Goal: Transaction & Acquisition: Purchase product/service

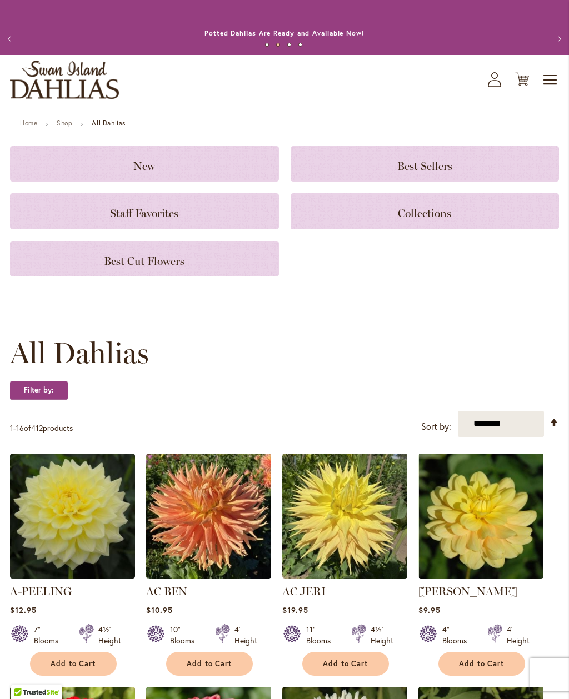
click at [141, 259] on span "Best Cut Flowers" at bounding box center [144, 260] width 81 height 13
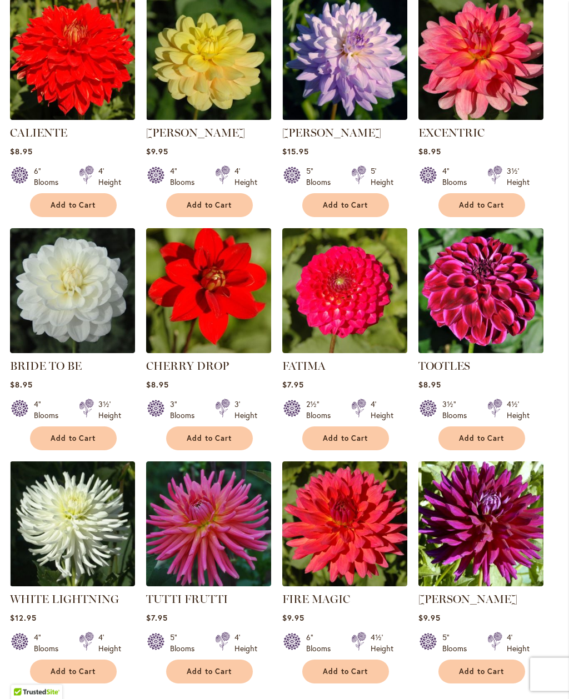
scroll to position [535, 0]
click at [77, 435] on span "Add to Cart" at bounding box center [74, 438] width 46 height 9
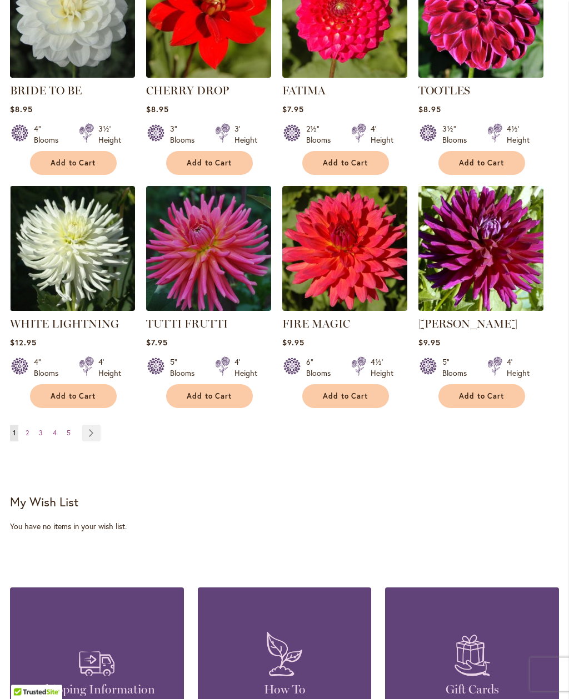
scroll to position [839, 0]
click at [92, 434] on link "Page Next" at bounding box center [91, 433] width 18 height 17
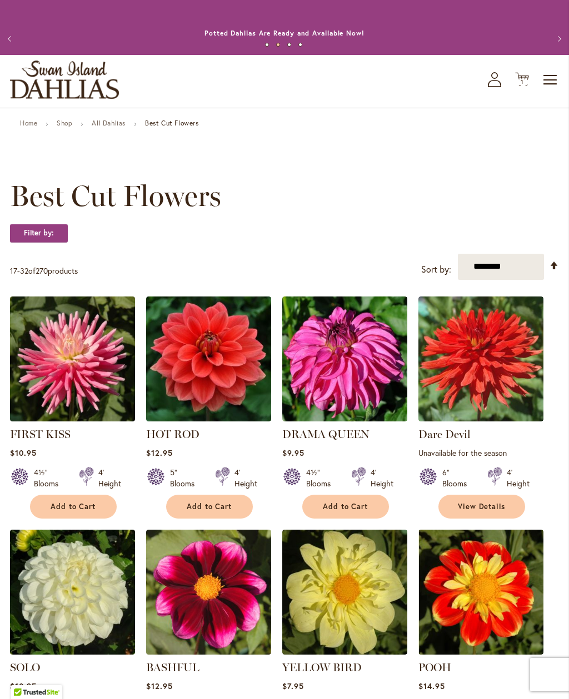
click at [212, 506] on span "Add to Cart" at bounding box center [210, 506] width 46 height 9
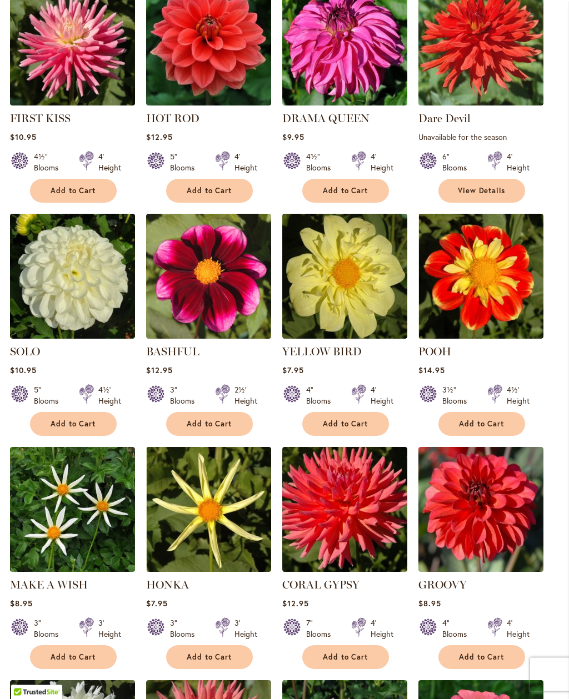
scroll to position [346, 0]
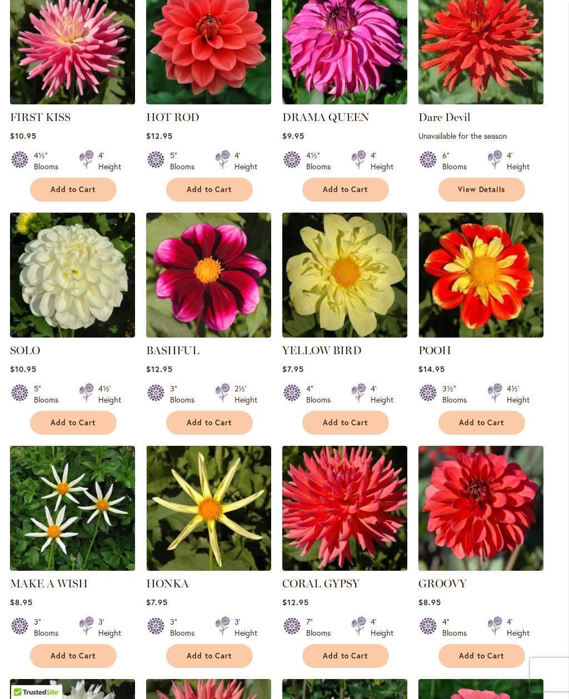
click at [76, 420] on span "Add to Cart" at bounding box center [74, 422] width 46 height 9
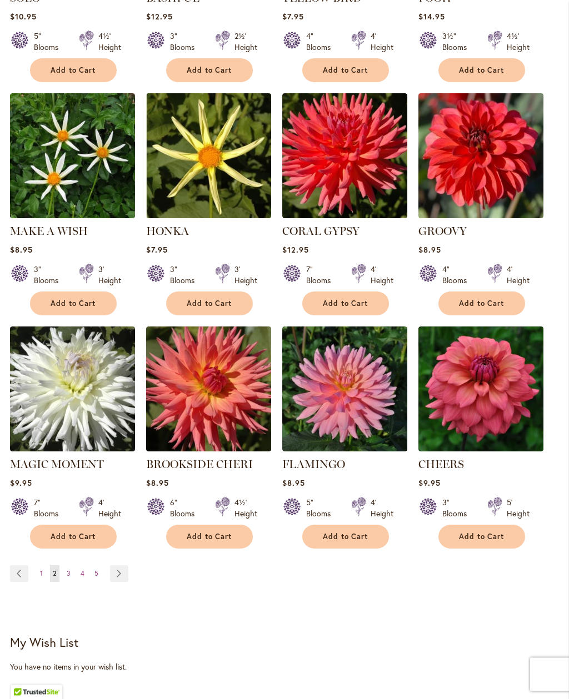
scroll to position [700, 0]
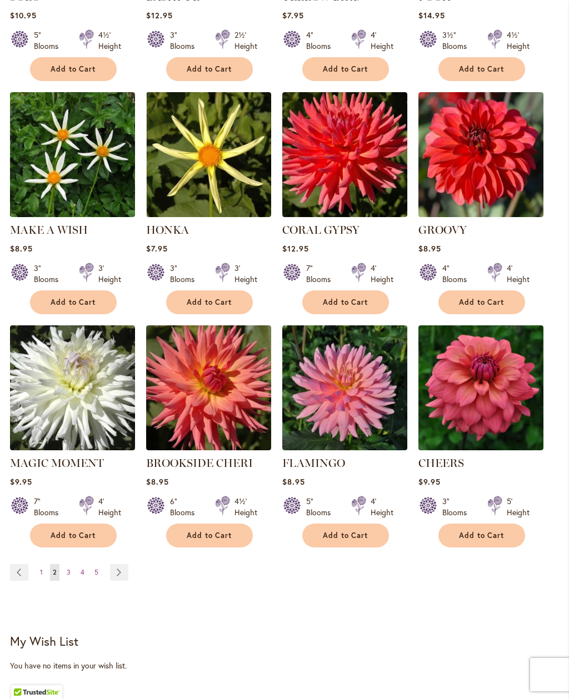
click at [116, 573] on link "Page Next" at bounding box center [119, 572] width 18 height 17
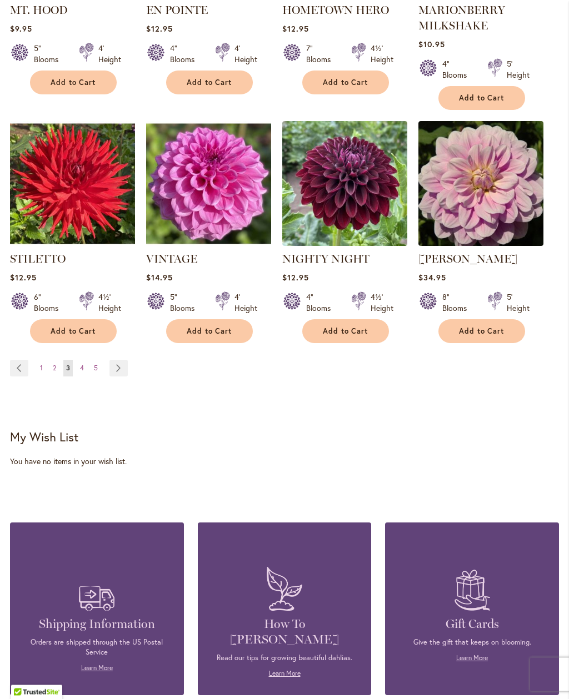
scroll to position [919, 0]
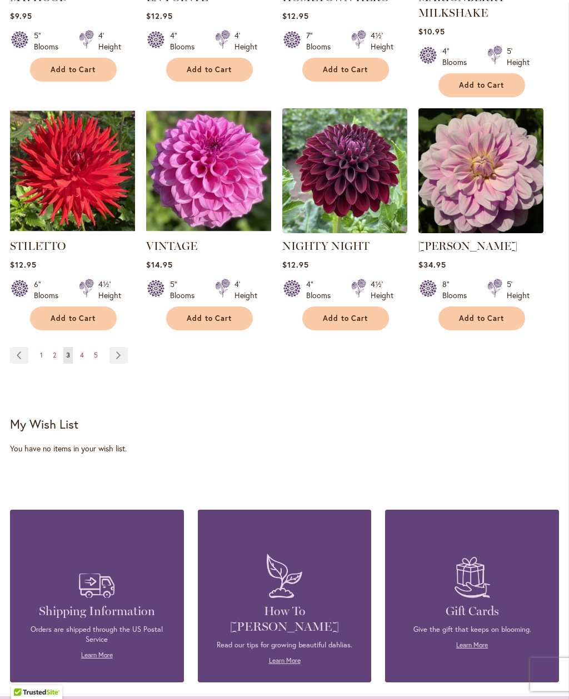
click at [122, 347] on link "Page Next" at bounding box center [118, 355] width 18 height 17
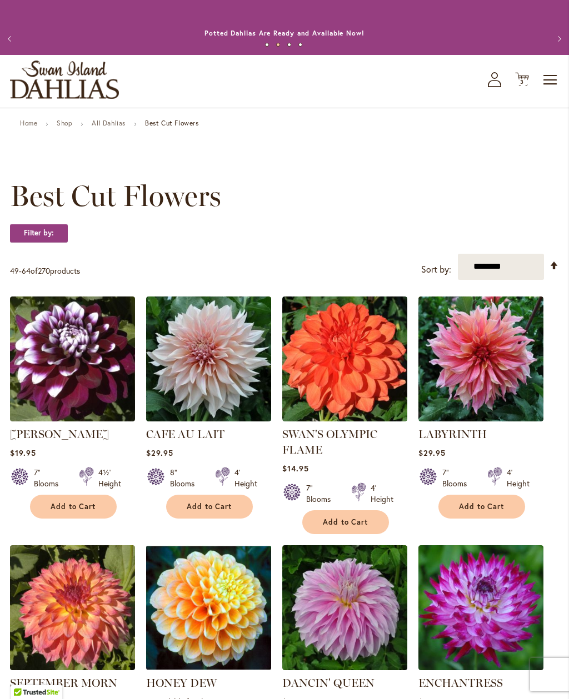
click at [214, 505] on span "Add to Cart" at bounding box center [210, 506] width 46 height 9
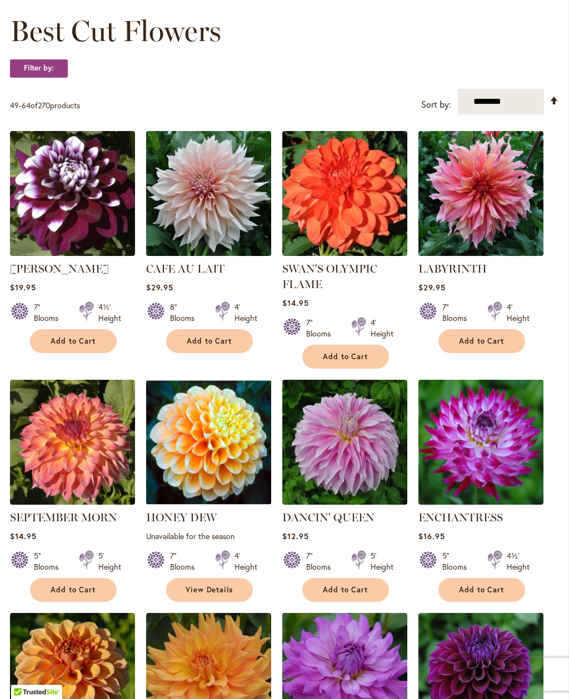
scroll to position [194, 0]
click at [213, 591] on span "View Details" at bounding box center [209, 589] width 48 height 9
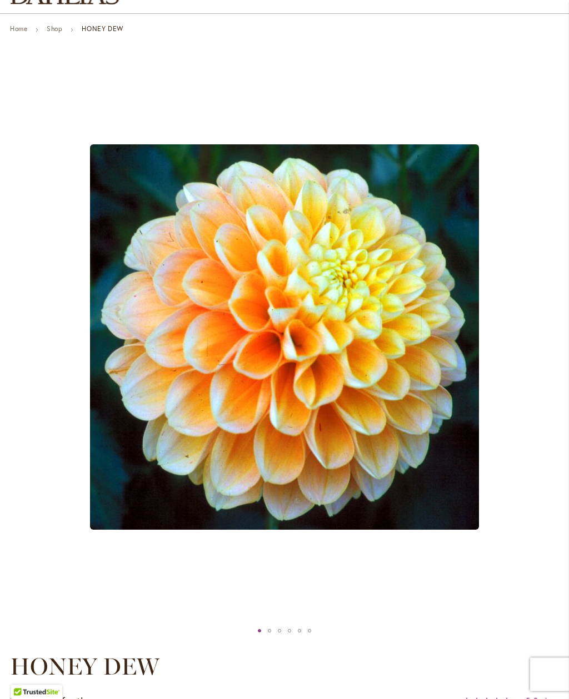
scroll to position [78, 0]
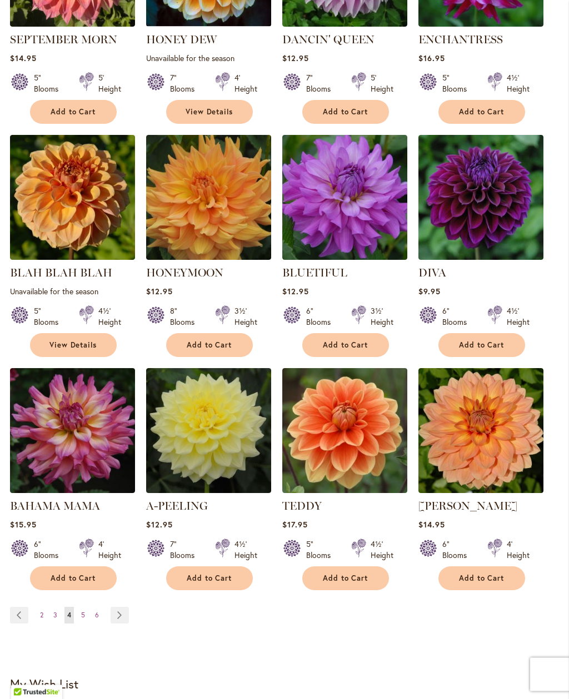
scroll to position [644, 0]
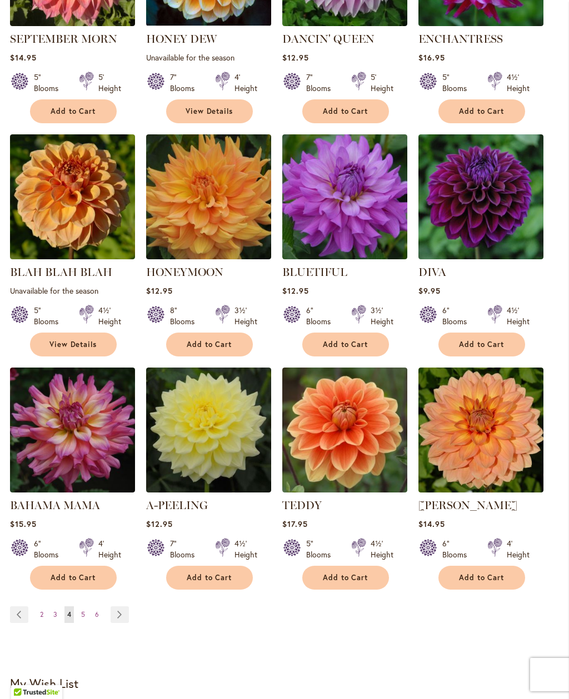
click at [119, 615] on link "Page Next" at bounding box center [120, 614] width 18 height 17
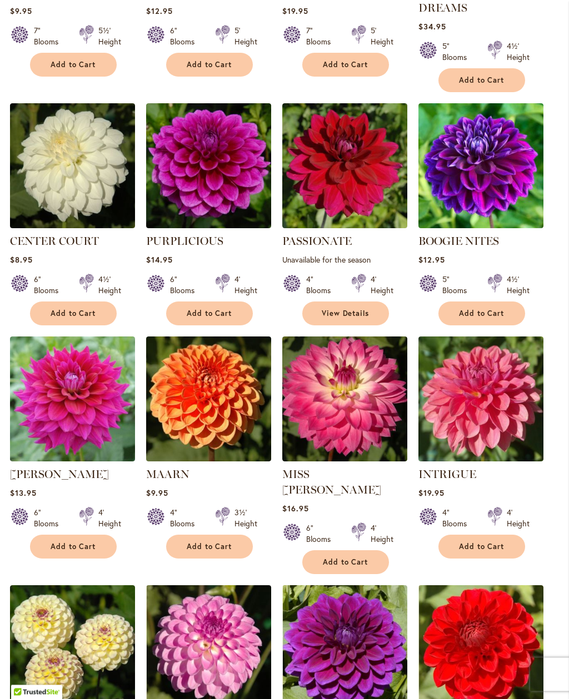
scroll to position [442, 0]
click at [484, 542] on span "Add to Cart" at bounding box center [482, 546] width 46 height 9
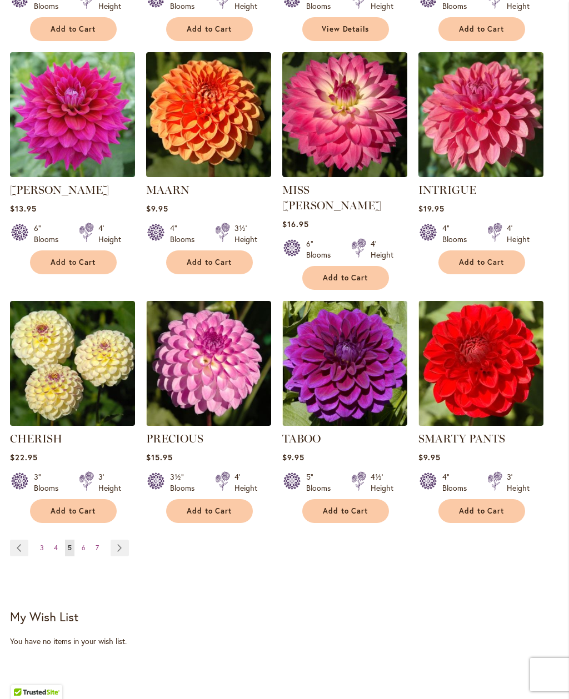
scroll to position [755, 0]
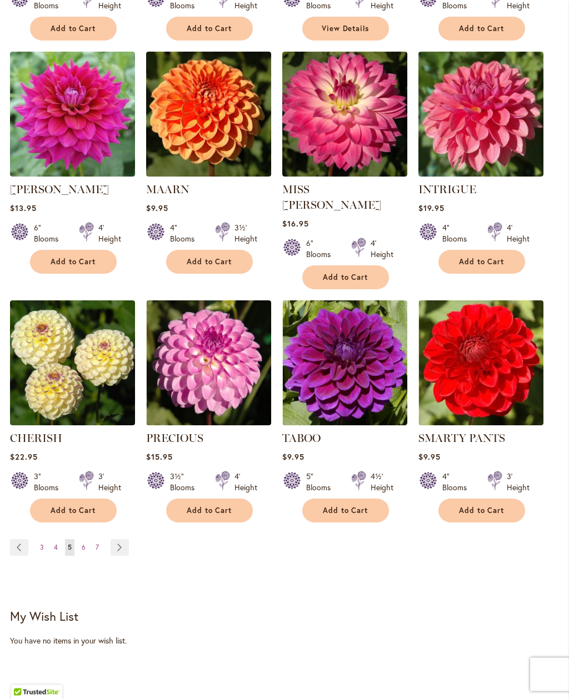
click at [118, 540] on link "Page Next" at bounding box center [120, 548] width 18 height 17
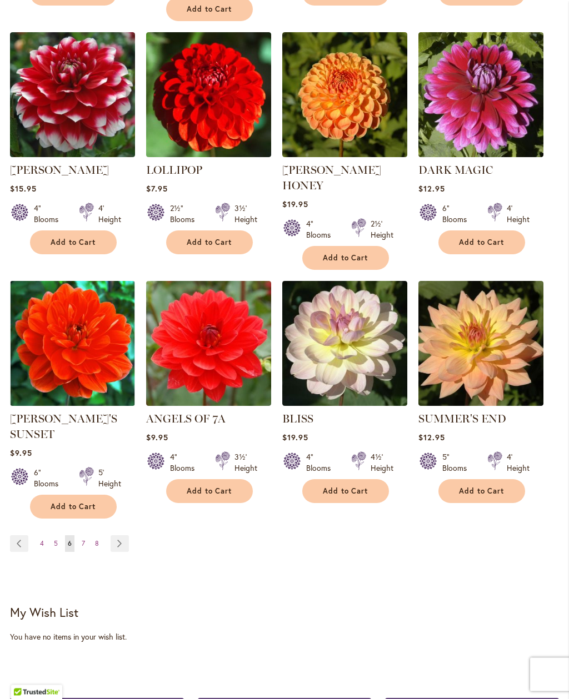
scroll to position [762, 0]
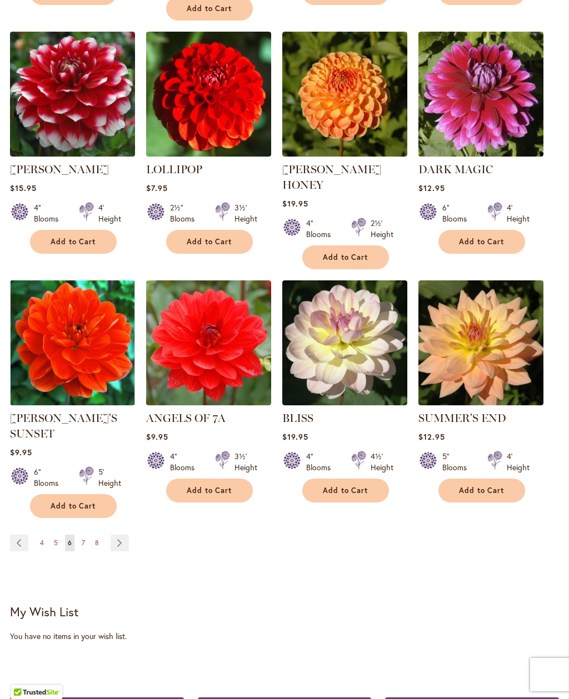
click at [121, 535] on link "Page Next" at bounding box center [120, 543] width 18 height 17
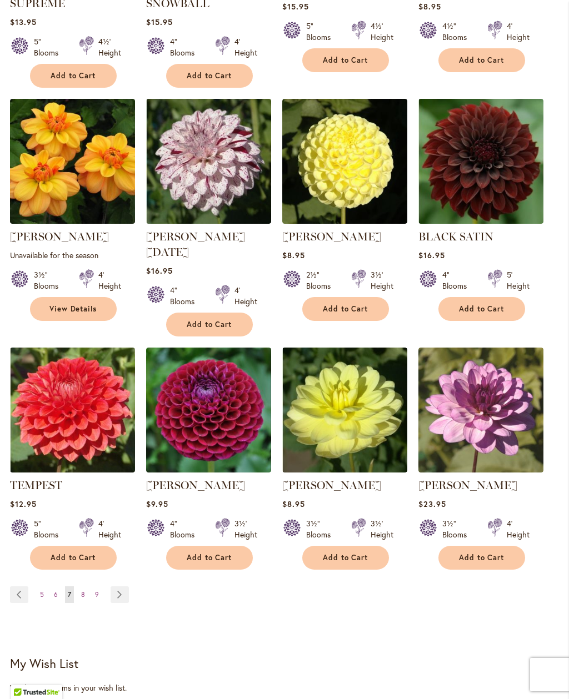
scroll to position [682, 0]
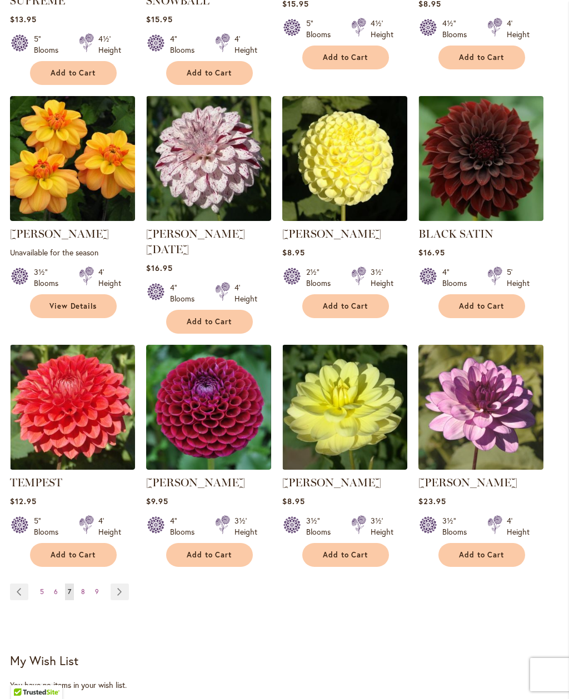
click at [81, 550] on span "Add to Cart" at bounding box center [74, 554] width 46 height 9
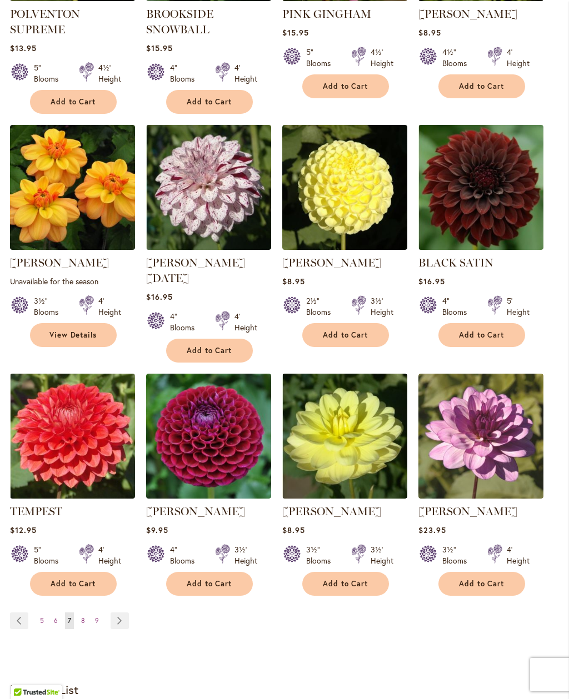
click at [120, 612] on link "Page Next" at bounding box center [120, 620] width 18 height 17
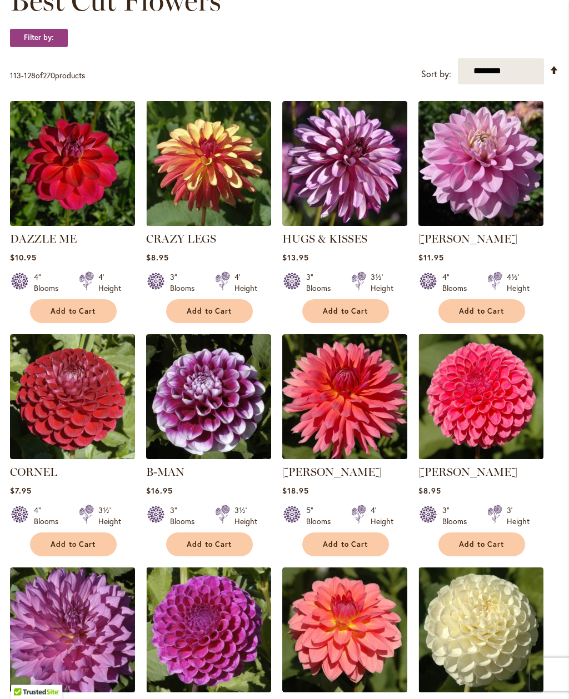
scroll to position [195, 0]
click at [482, 541] on span "Add to Cart" at bounding box center [482, 544] width 46 height 9
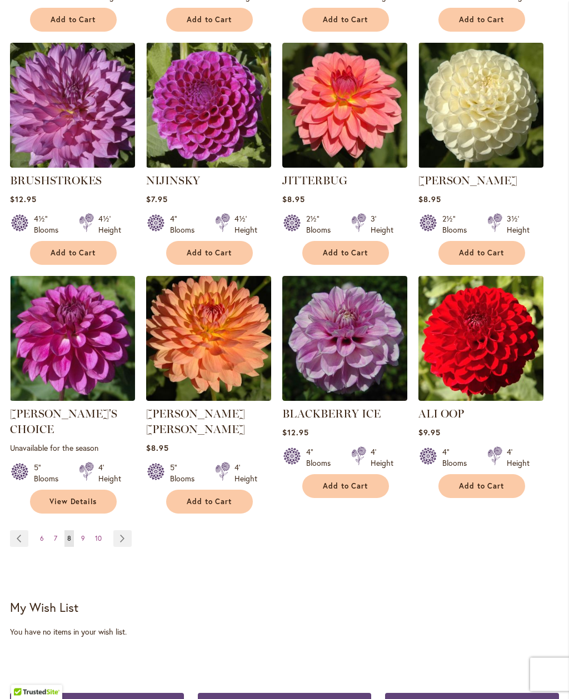
scroll to position [720, 0]
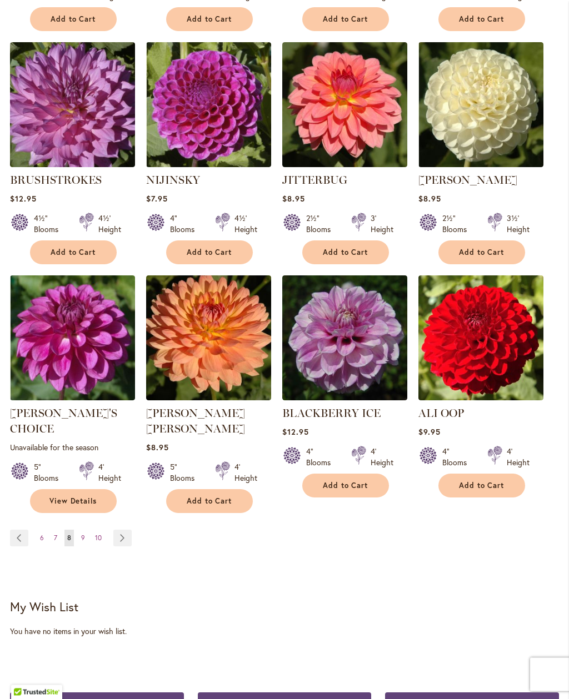
click at [124, 530] on link "Page Next" at bounding box center [122, 538] width 18 height 17
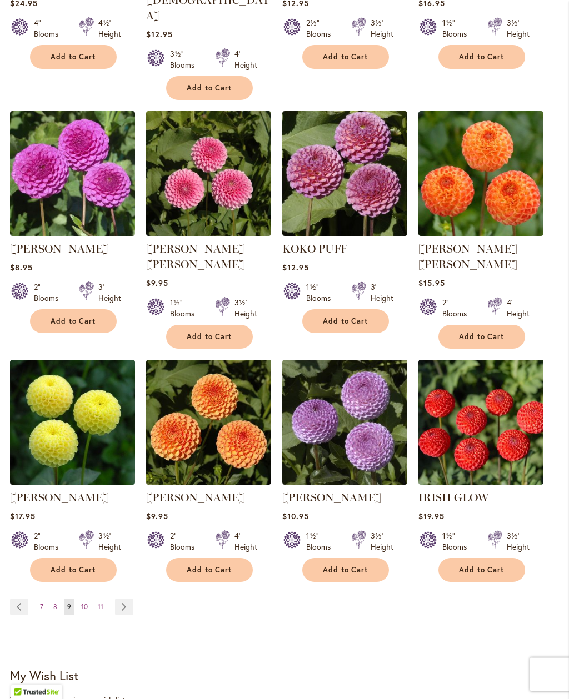
scroll to position [683, 0]
click at [214, 565] on span "Add to Cart" at bounding box center [210, 569] width 46 height 9
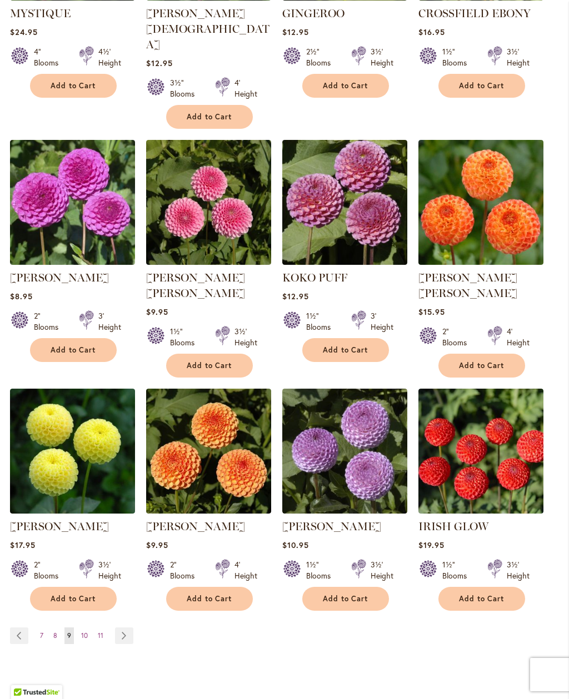
click at [89, 627] on link "Page 10" at bounding box center [84, 635] width 12 height 17
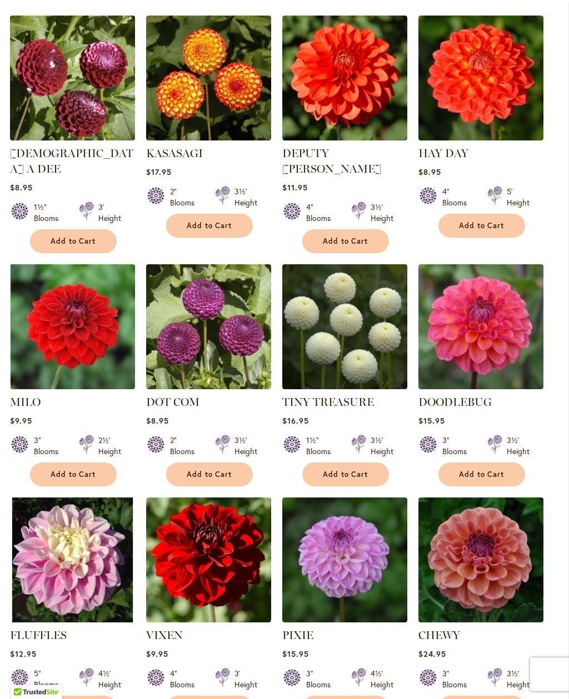
scroll to position [281, 0]
click at [344, 466] on button "Add to Cart" at bounding box center [345, 475] width 87 height 24
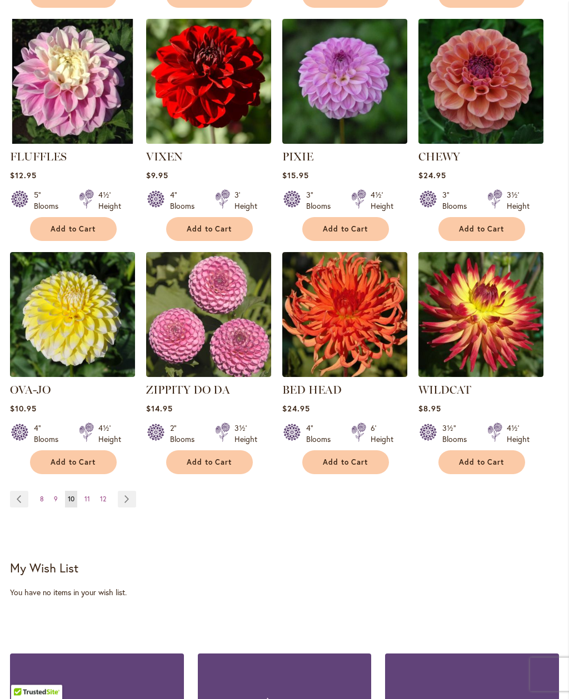
scroll to position [789, 0]
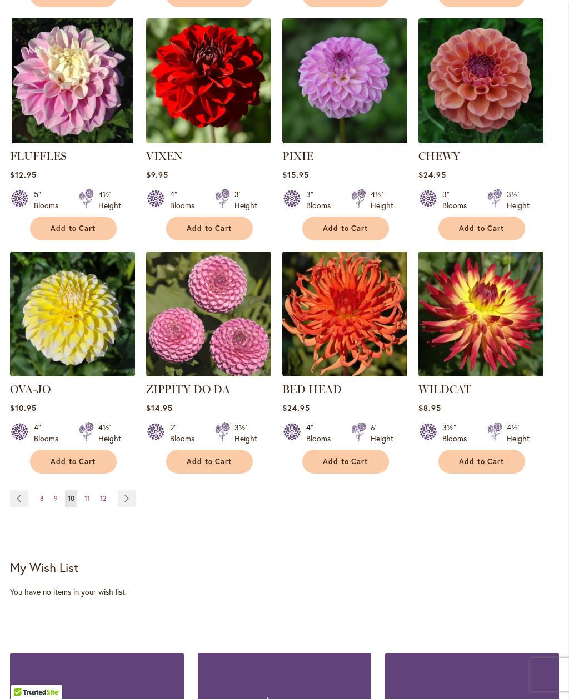
click at [124, 490] on link "Page Next" at bounding box center [127, 498] width 18 height 17
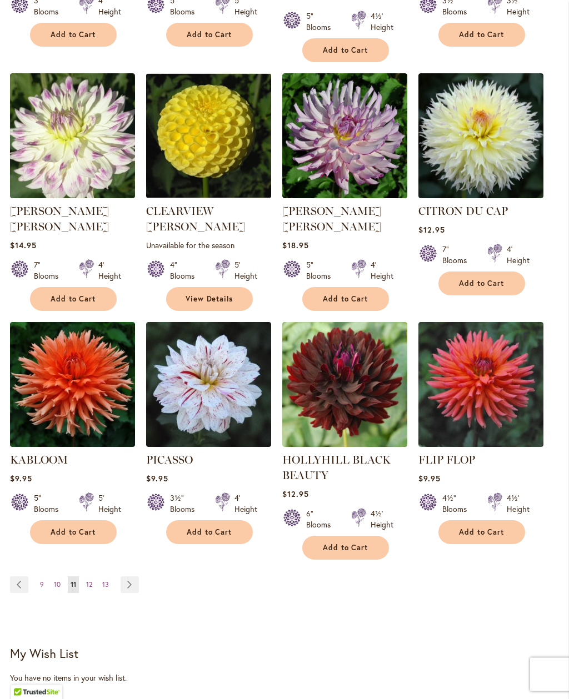
scroll to position [705, 0]
click at [92, 580] on span "12" at bounding box center [89, 584] width 6 height 8
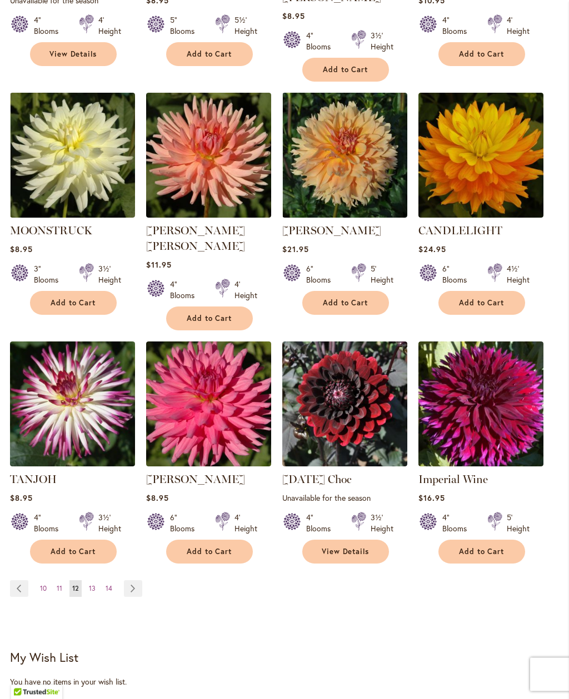
scroll to position [686, 0]
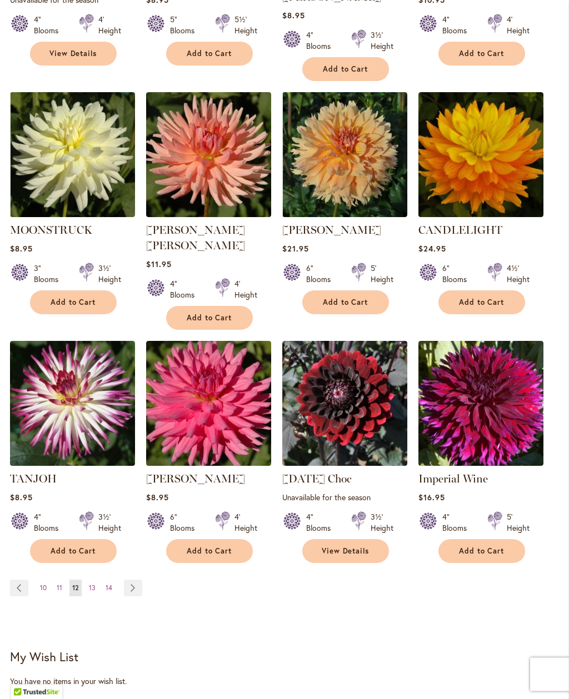
click at [136, 580] on link "Page Next" at bounding box center [133, 588] width 18 height 17
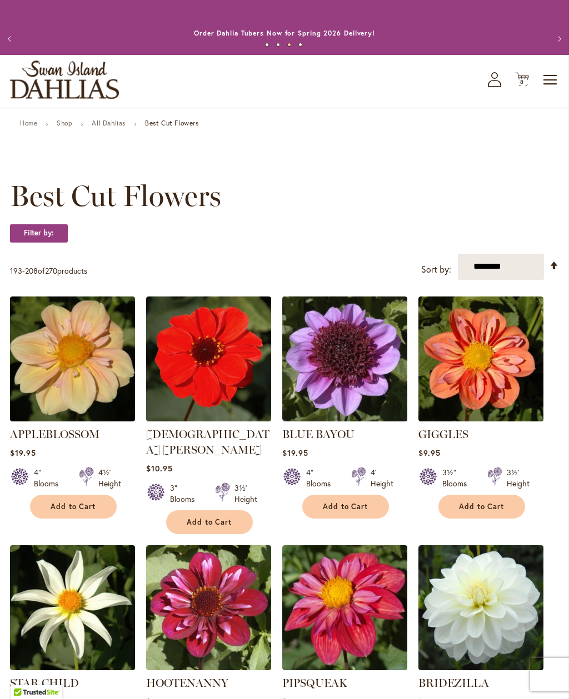
click at [484, 505] on span "Add to Cart" at bounding box center [482, 506] width 46 height 9
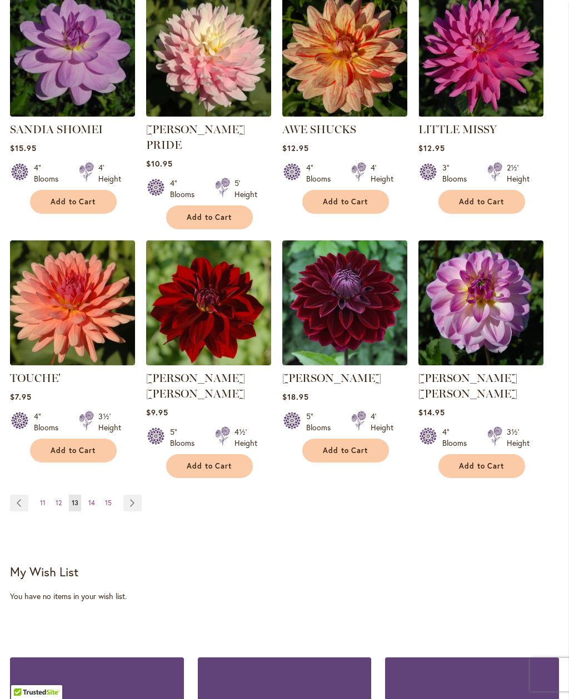
scroll to position [829, 0]
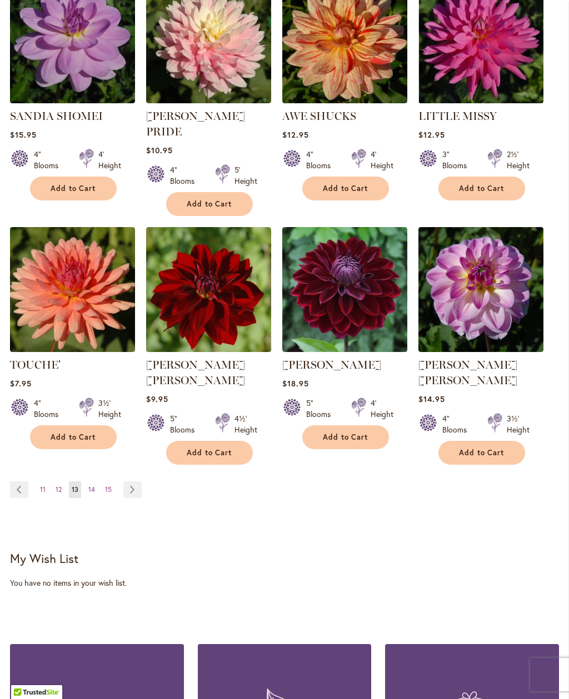
click at [136, 481] on link "Page Next" at bounding box center [132, 489] width 18 height 17
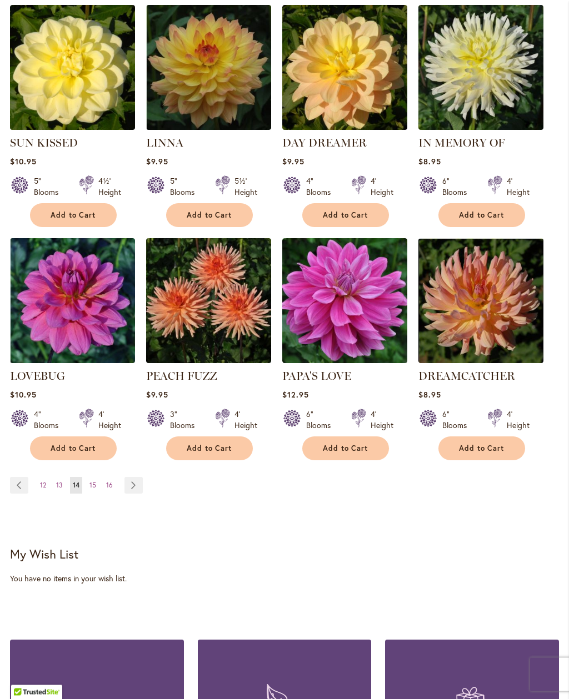
scroll to position [774, 0]
click at [97, 477] on link "Page 15" at bounding box center [93, 485] width 12 height 17
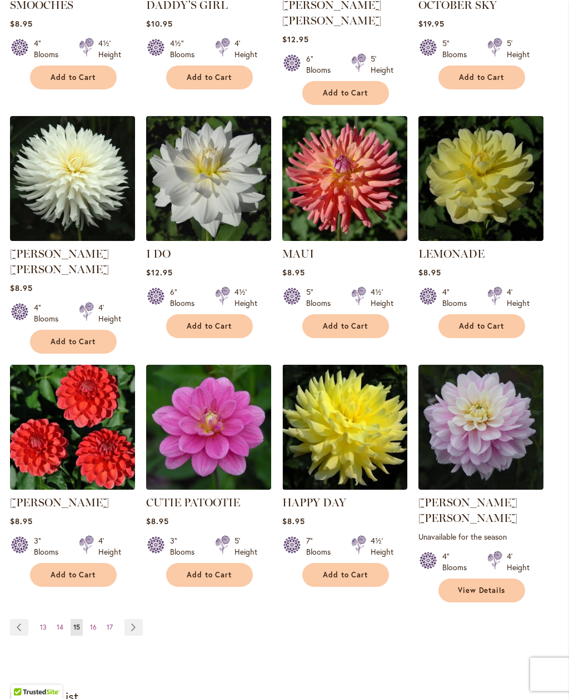
scroll to position [678, 0]
click at [92, 623] on span "16" at bounding box center [93, 627] width 7 height 8
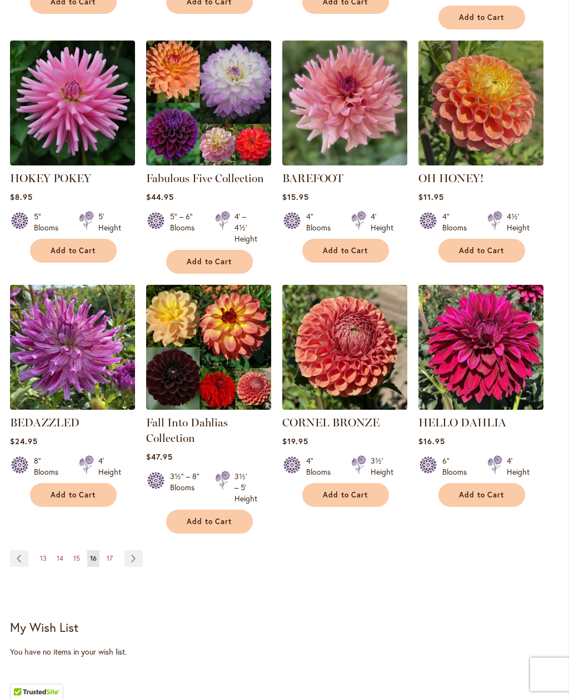
scroll to position [738, 0]
click at [340, 242] on button "Add to Cart" at bounding box center [345, 251] width 87 height 24
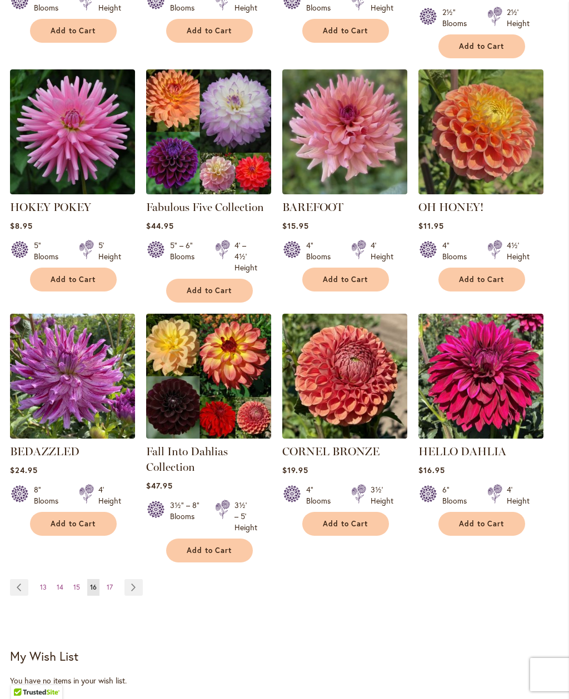
click at [114, 579] on link "Page 17" at bounding box center [110, 587] width 12 height 17
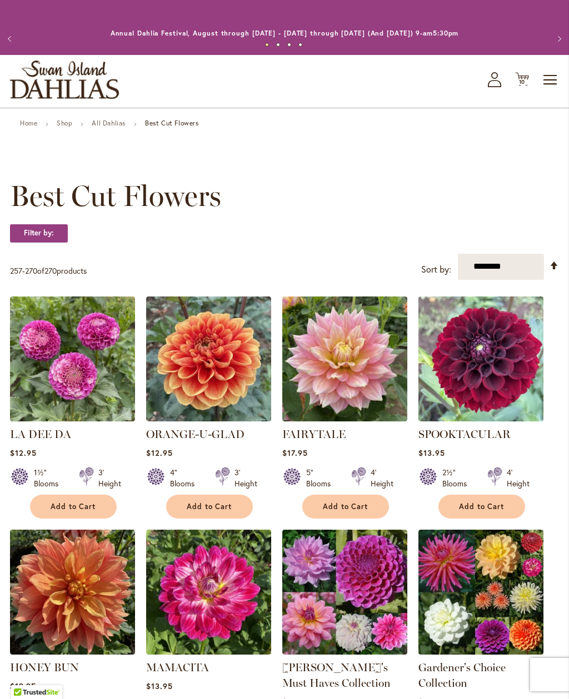
click at [522, 77] on icon "Cart .cls-1 { fill: #231f20; }" at bounding box center [522, 79] width 14 height 14
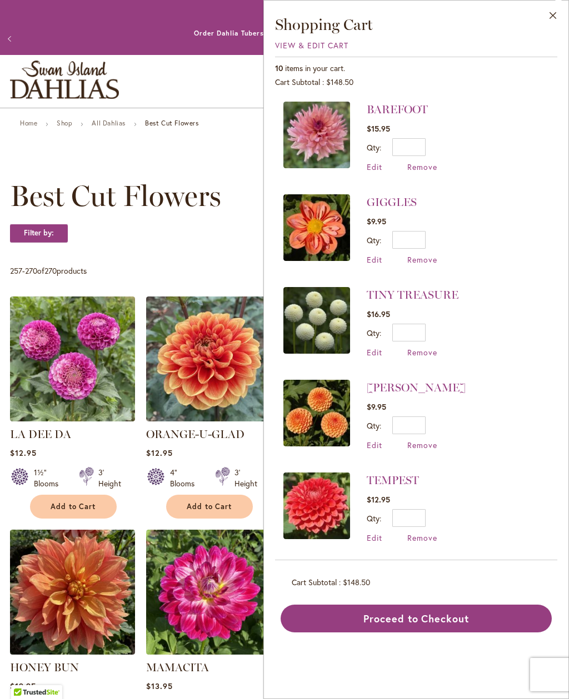
click at [422, 169] on span "Remove" at bounding box center [422, 167] width 30 height 11
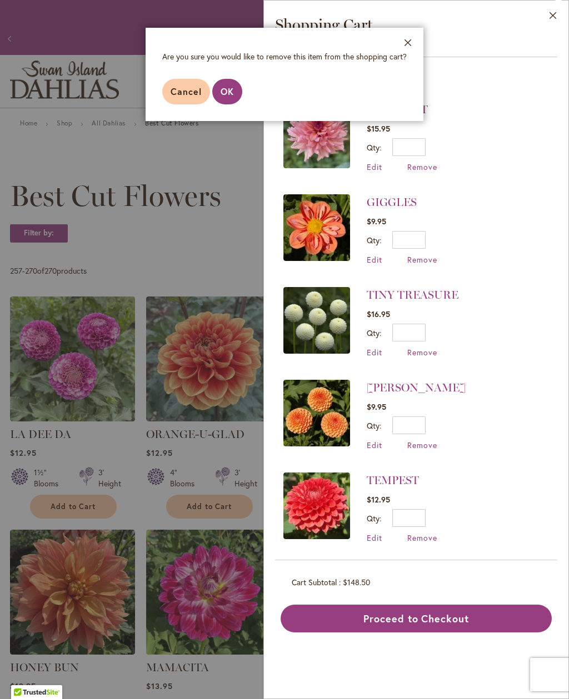
click at [232, 92] on span "OK" at bounding box center [226, 92] width 13 height 12
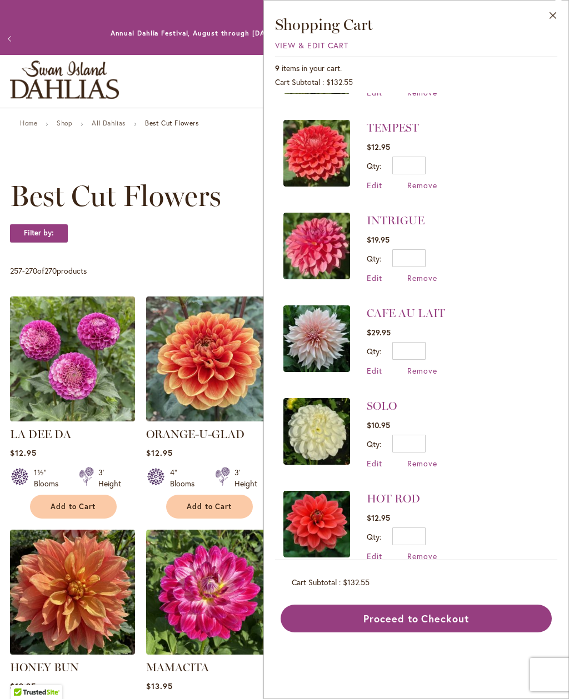
scroll to position [260, 0]
click at [425, 371] on span "Remove" at bounding box center [422, 370] width 30 height 11
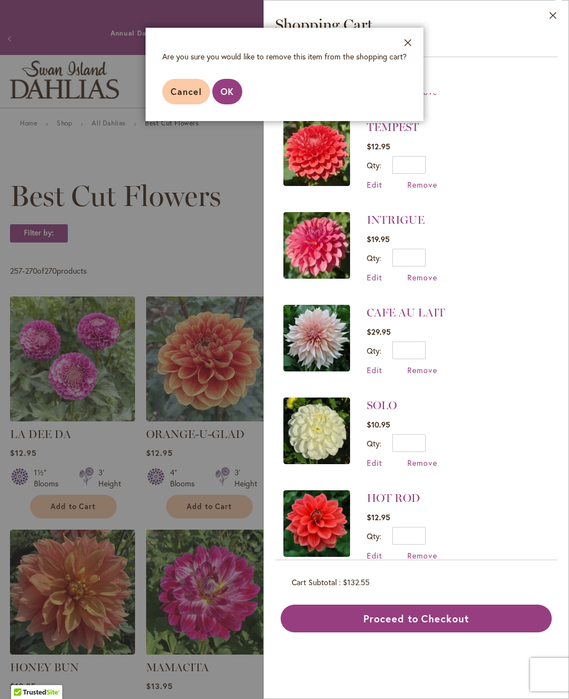
click at [231, 94] on span "OK" at bounding box center [226, 92] width 13 height 12
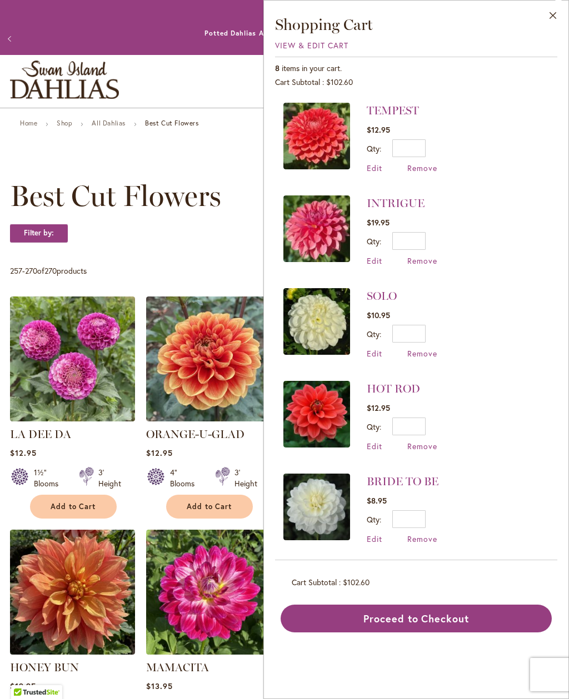
scroll to position [277, 0]
click at [423, 445] on span "Remove" at bounding box center [422, 446] width 30 height 11
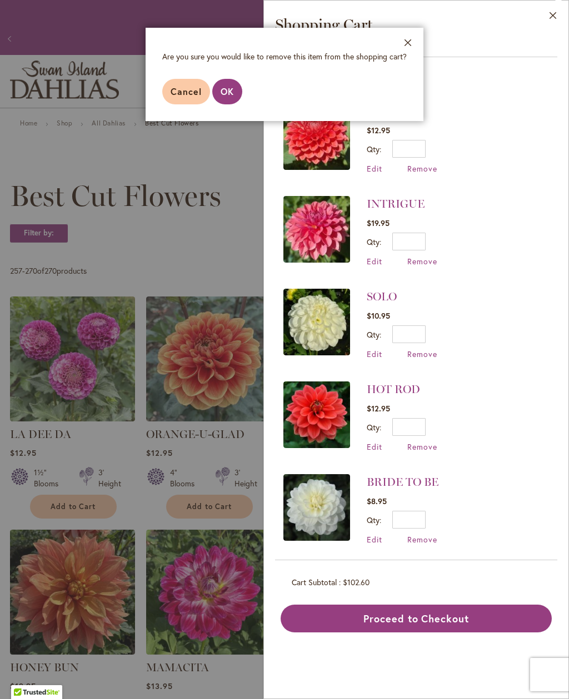
click at [223, 93] on span "OK" at bounding box center [226, 92] width 13 height 12
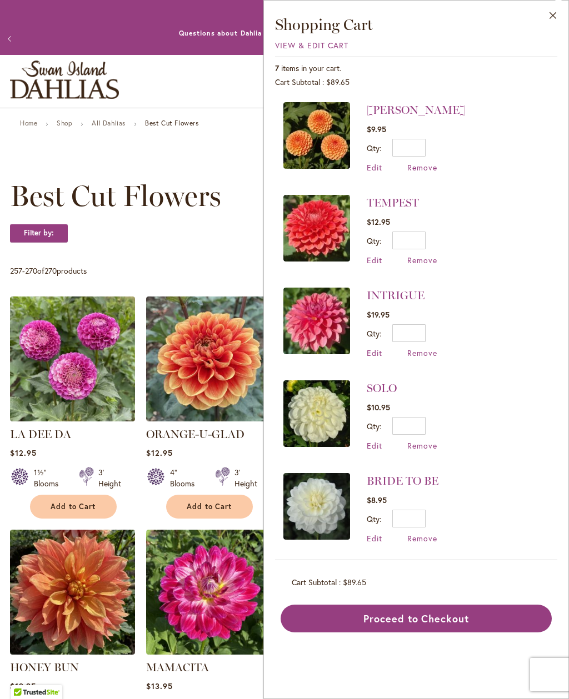
scroll to position [184, 0]
click at [426, 444] on span "Remove" at bounding box center [422, 446] width 30 height 11
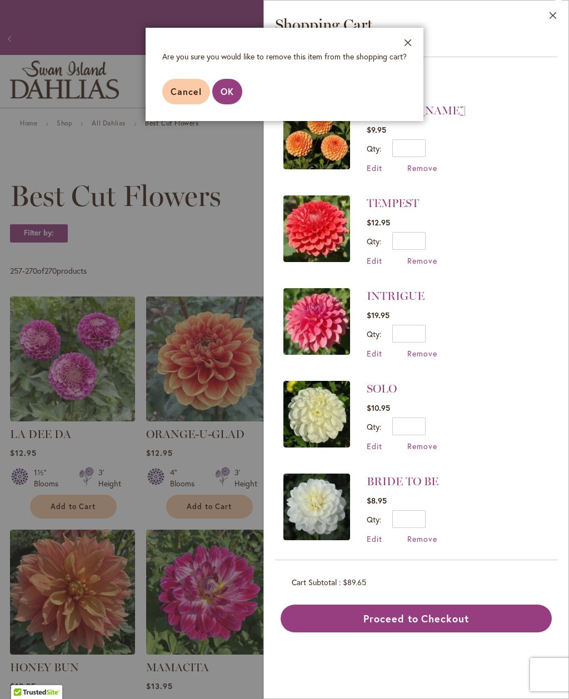
click at [229, 94] on span "OK" at bounding box center [226, 92] width 13 height 12
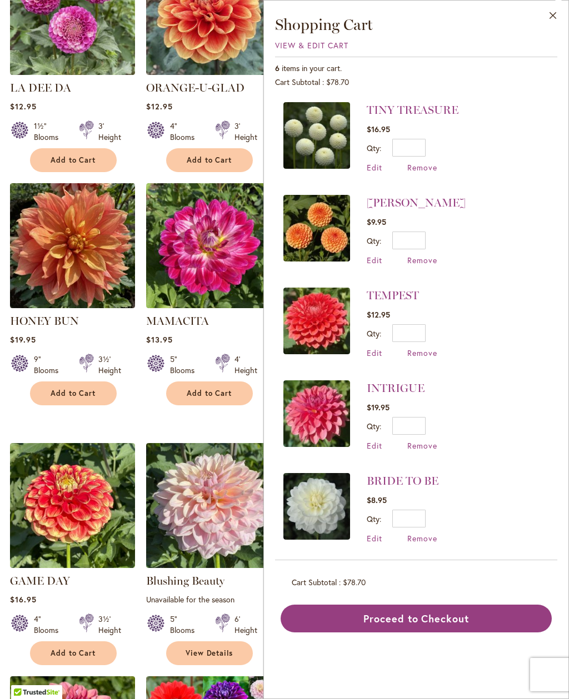
scroll to position [92, 0]
click at [426, 443] on span "Remove" at bounding box center [422, 445] width 30 height 11
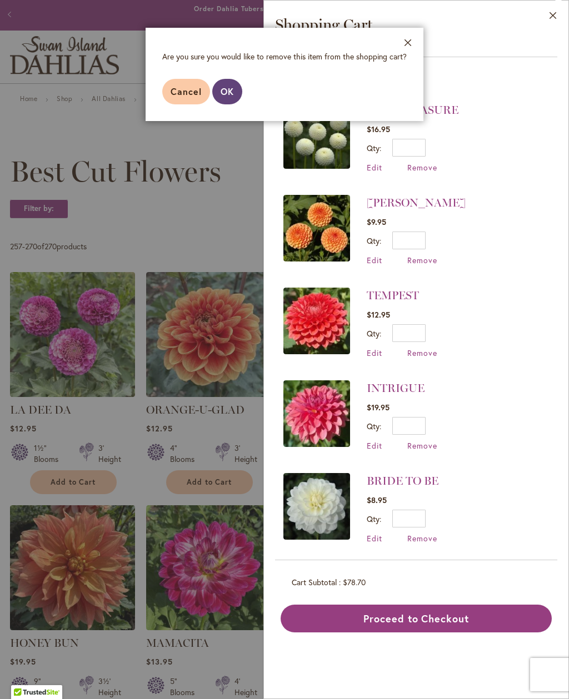
scroll to position [27, 0]
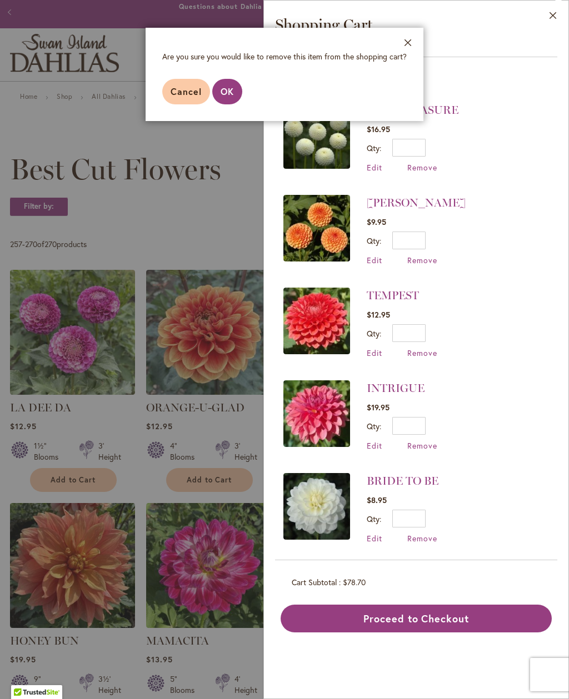
click at [224, 91] on span "OK" at bounding box center [226, 92] width 13 height 12
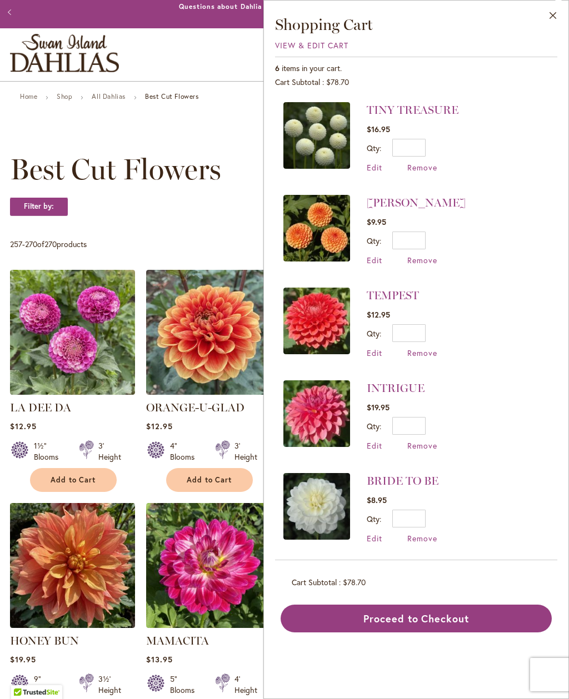
scroll to position [0, 0]
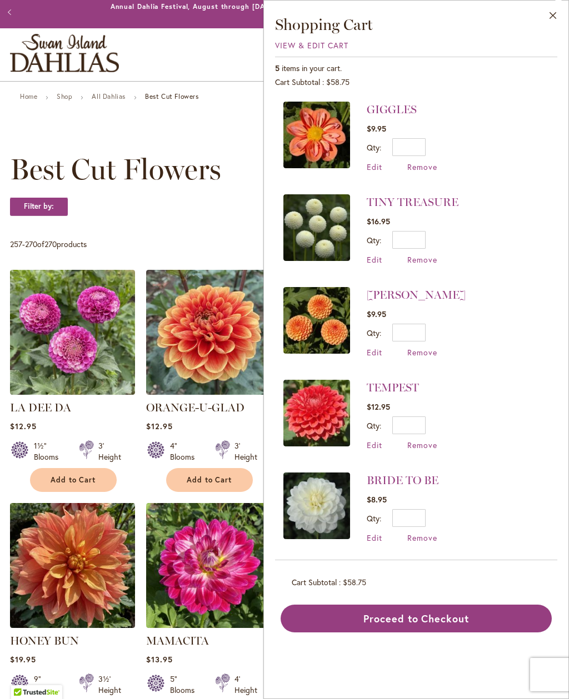
click at [429, 165] on span "Remove" at bounding box center [422, 167] width 30 height 11
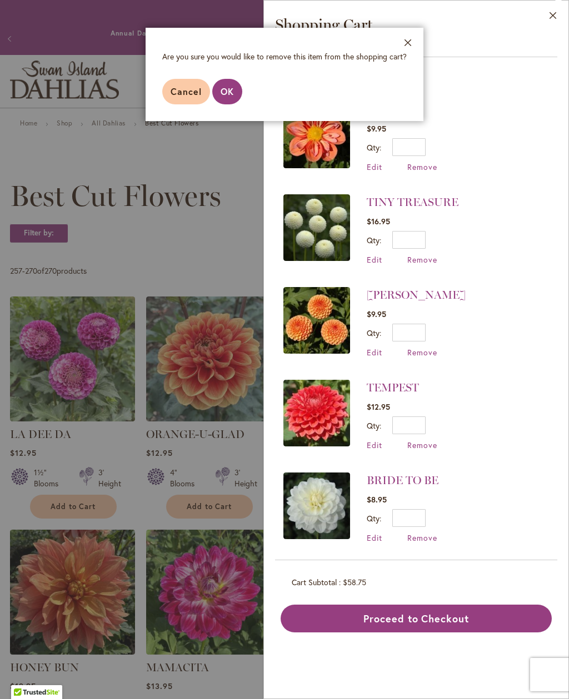
click at [225, 122] on aside "Close Are you sure you would like to remove this item from the shopping cart? C…" at bounding box center [284, 349] width 569 height 699
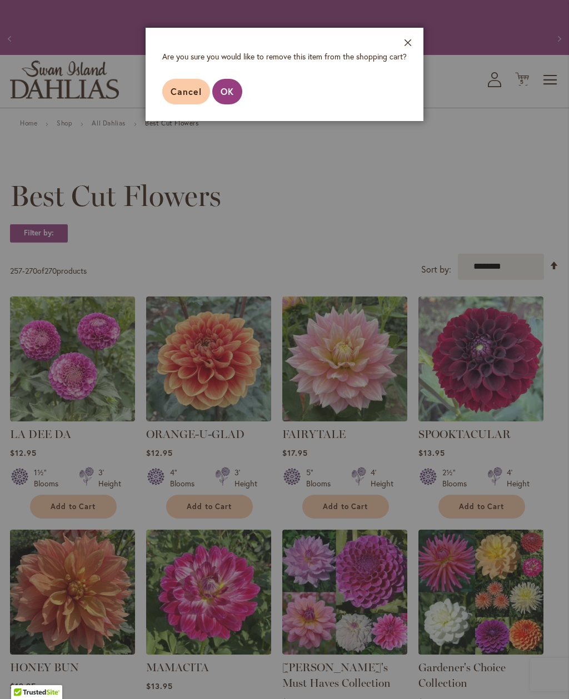
click at [233, 114] on footer "Cancel OK" at bounding box center [284, 91] width 278 height 59
click at [229, 124] on aside "Close Are you sure you would like to remove this item from the shopping cart? C…" at bounding box center [284, 349] width 569 height 699
click at [401, 73] on footer "Cancel OK" at bounding box center [284, 91] width 278 height 59
click at [525, 83] on aside "Close Are you sure you would like to remove this item from the shopping cart? C…" at bounding box center [284, 349] width 569 height 699
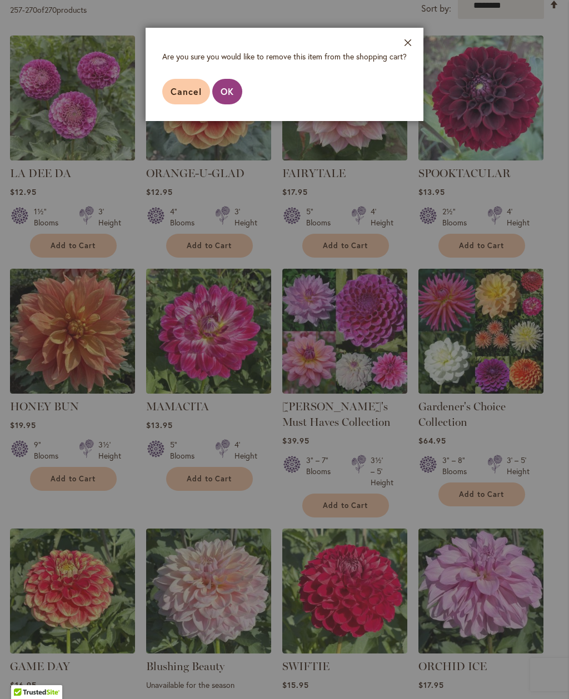
scroll to position [262, 0]
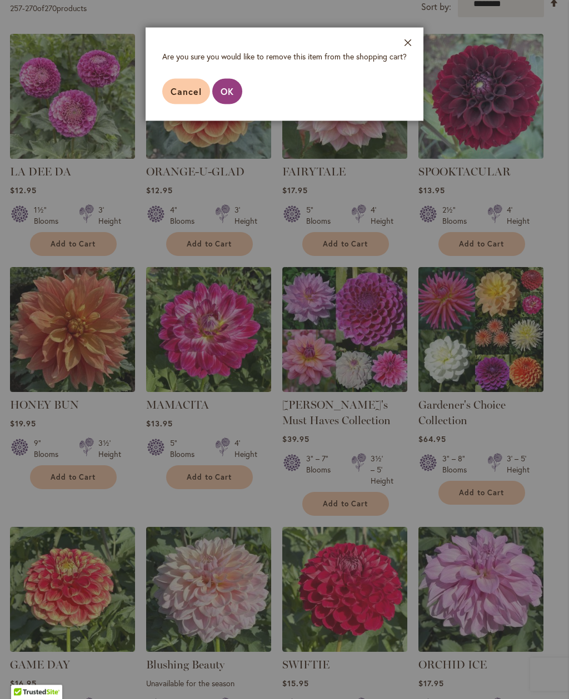
click at [406, 48] on button "Close" at bounding box center [408, 45] width 31 height 35
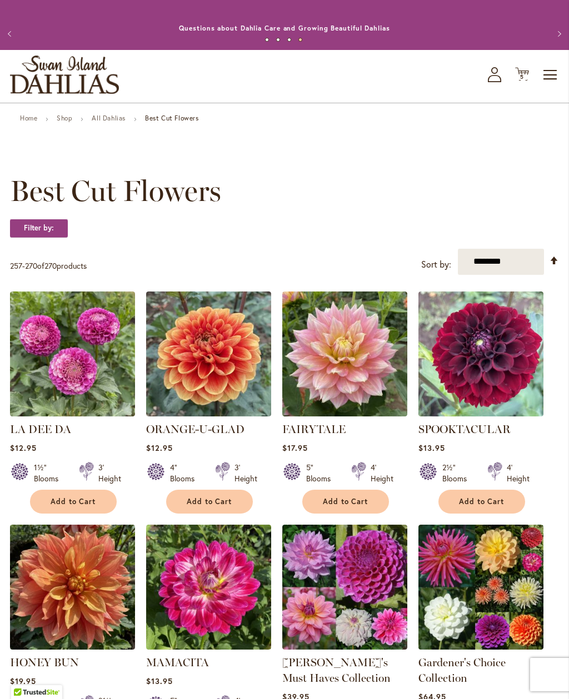
scroll to position [0, 0]
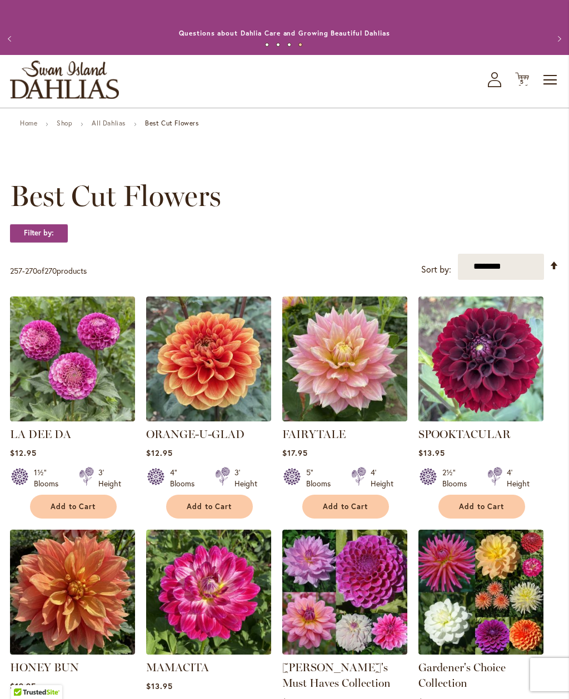
click at [522, 83] on span "5" at bounding box center [522, 81] width 4 height 7
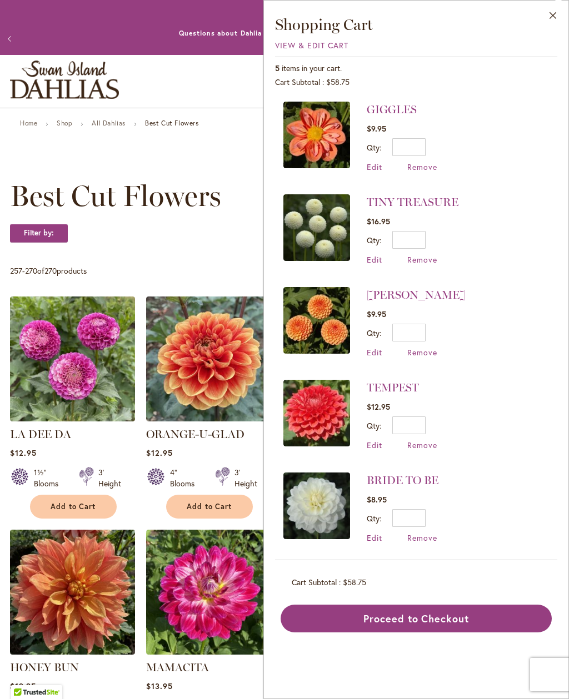
click at [424, 169] on span "Remove" at bounding box center [422, 167] width 30 height 11
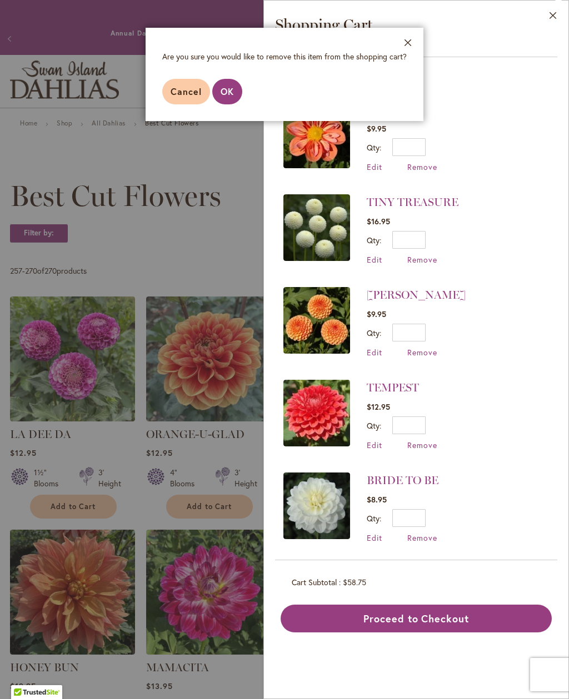
click at [226, 92] on span "OK" at bounding box center [226, 92] width 13 height 12
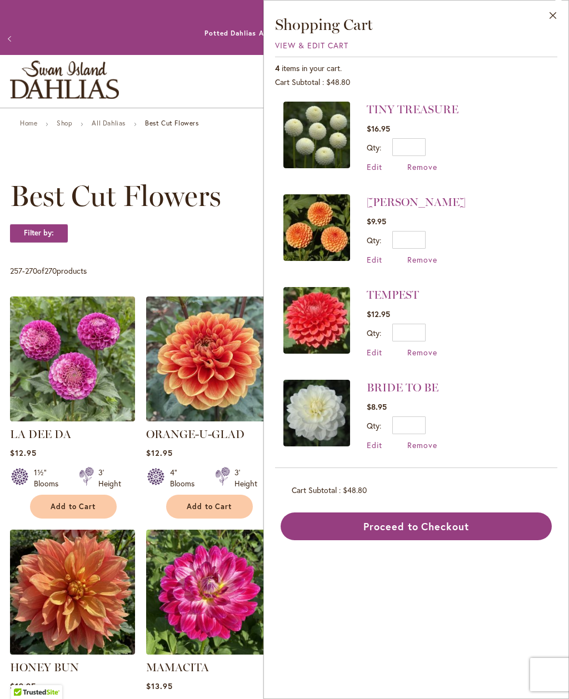
click at [428, 165] on span "Remove" at bounding box center [422, 167] width 30 height 11
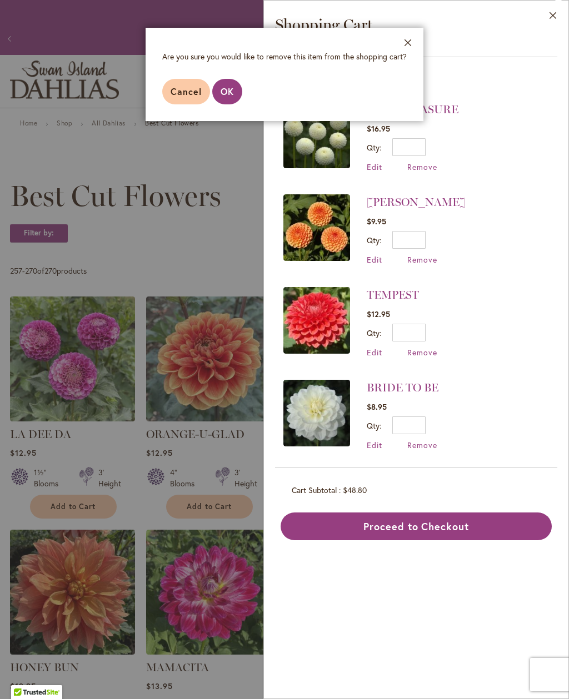
click at [228, 84] on button "OK" at bounding box center [227, 92] width 30 height 26
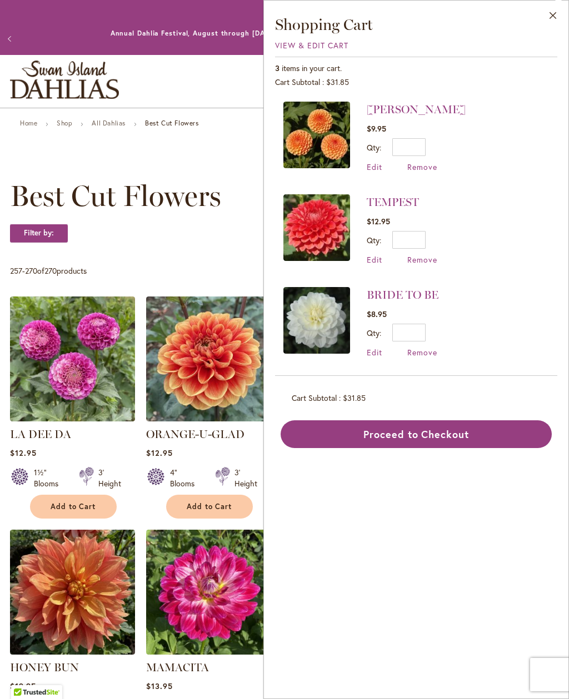
click at [64, 123] on link "Shop" at bounding box center [65, 123] width 16 height 8
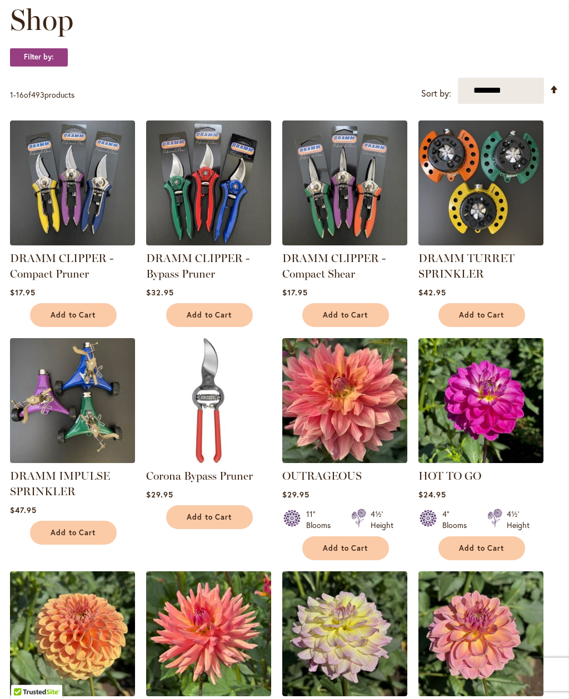
scroll to position [177, 0]
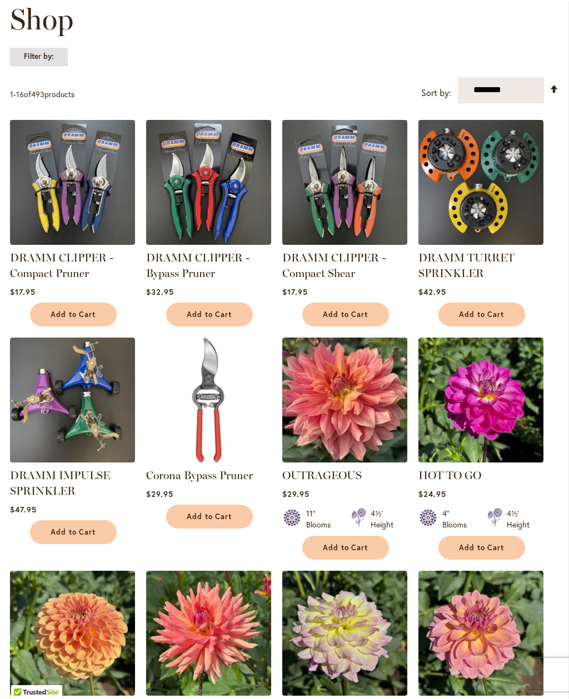
click at [38, 54] on strong "Filter by:" at bounding box center [39, 56] width 58 height 19
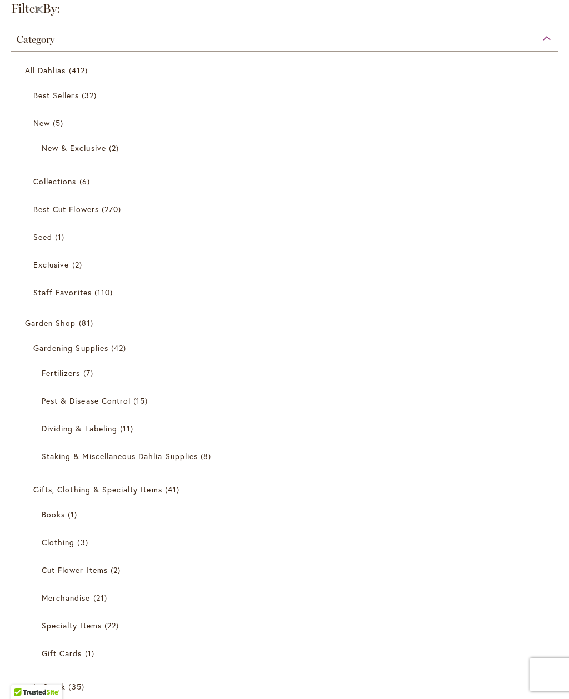
click at [62, 327] on span "Garden Shop" at bounding box center [50, 323] width 51 height 11
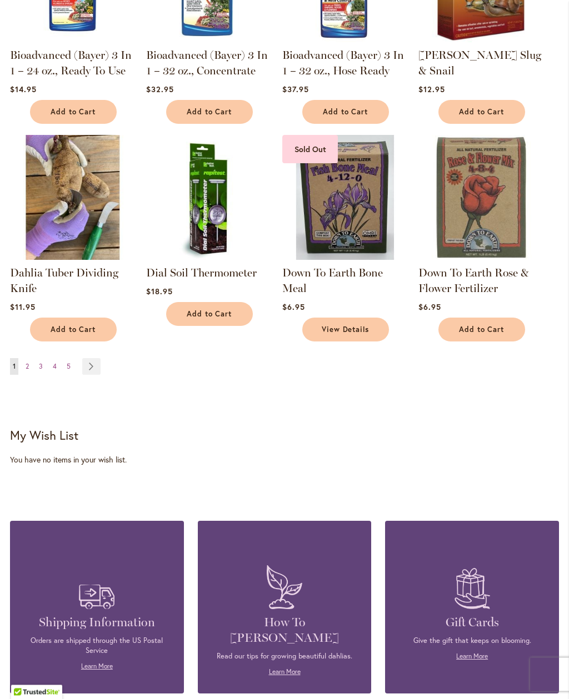
scroll to position [882, 0]
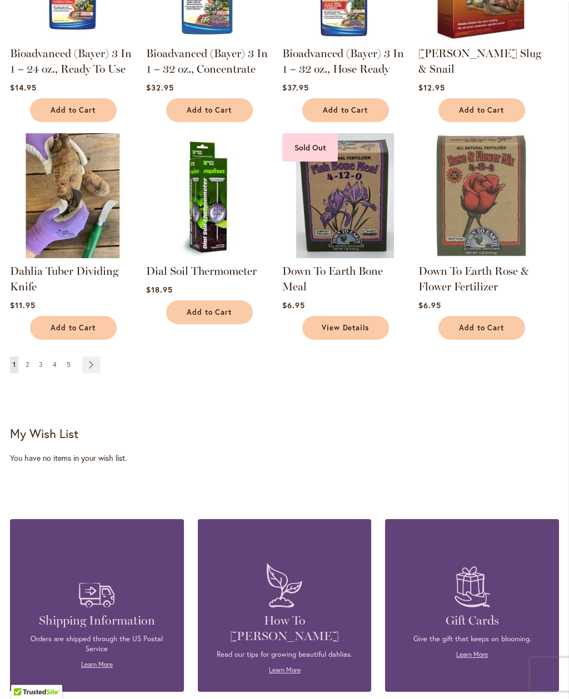
click at [96, 364] on link "Page Next" at bounding box center [91, 365] width 18 height 17
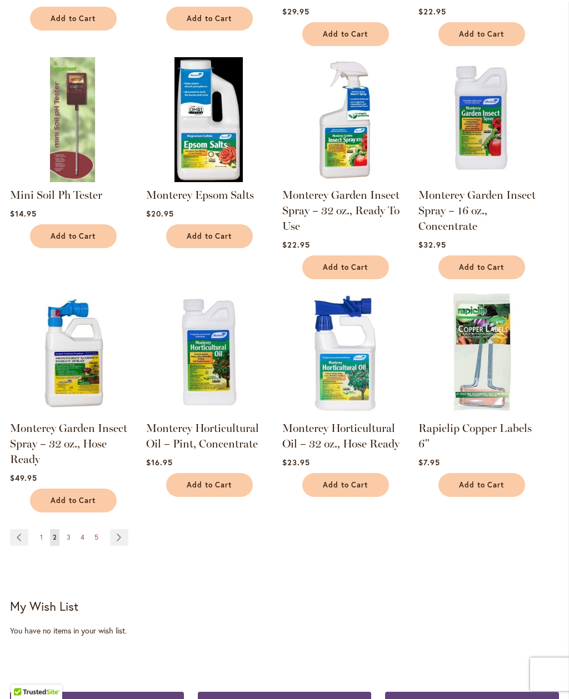
scroll to position [728, 0]
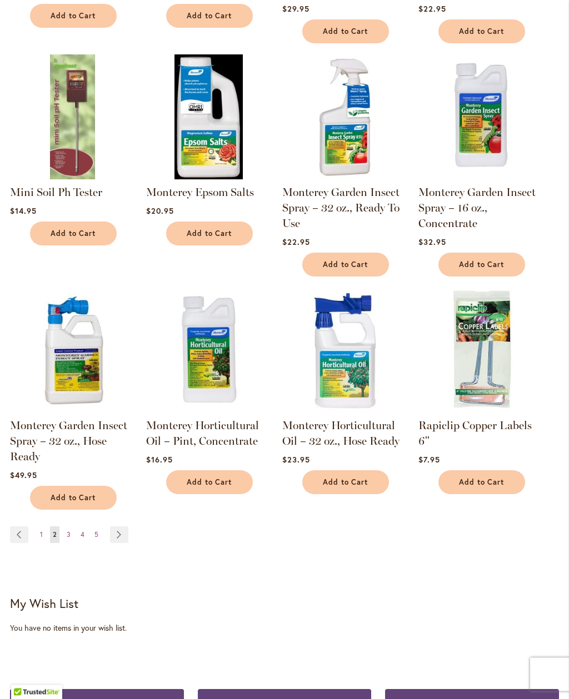
click at [119, 527] on link "Page Next" at bounding box center [119, 535] width 18 height 17
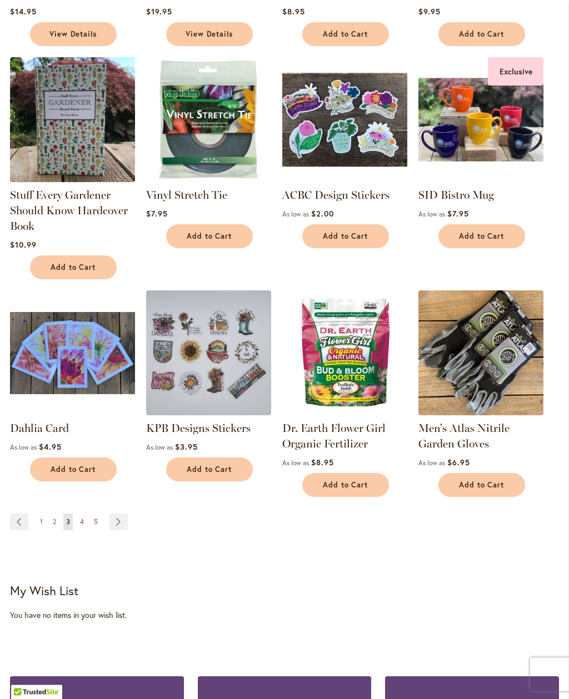
scroll to position [726, 0]
click at [123, 519] on link "Page Next" at bounding box center [118, 522] width 18 height 17
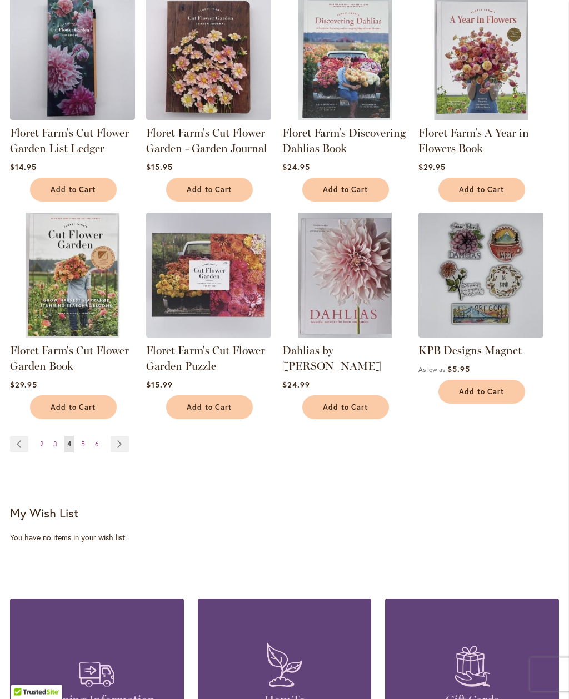
scroll to position [788, 0]
click at [122, 447] on link "Page Next" at bounding box center [120, 444] width 18 height 17
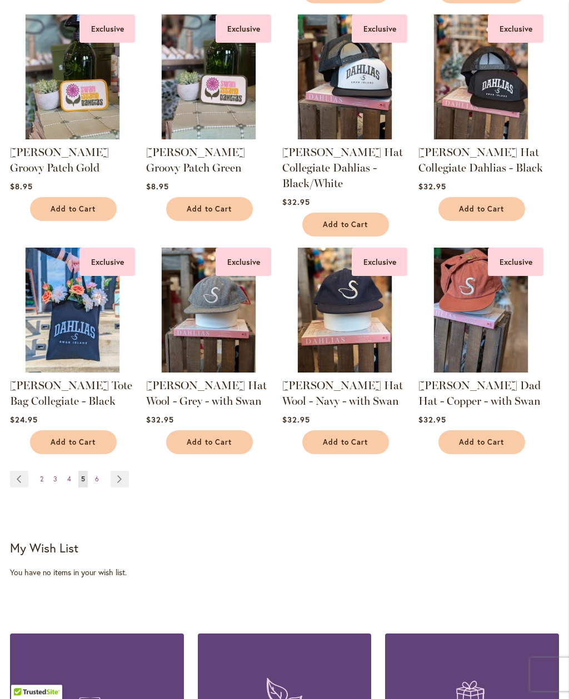
scroll to position [815, 0]
click at [97, 480] on span "6" at bounding box center [97, 479] width 4 height 8
